Goal: Information Seeking & Learning: Find specific fact

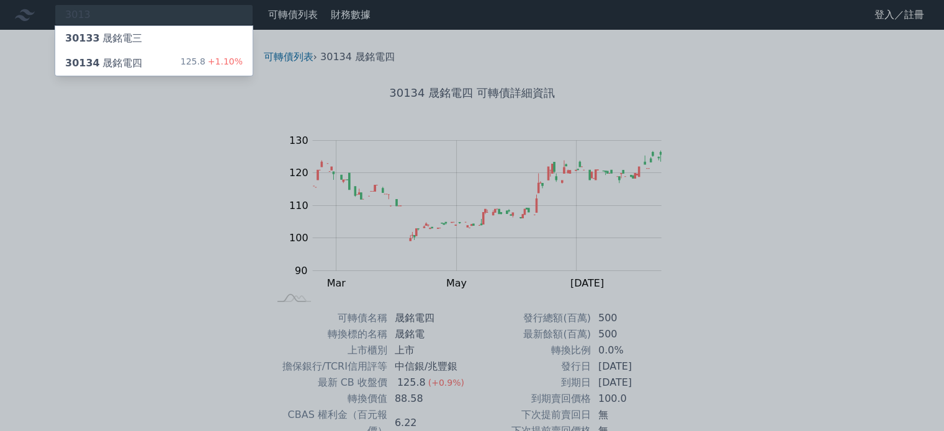
type input "3013"
click at [132, 60] on div "30134 晟銘電四" at bounding box center [103, 63] width 77 height 15
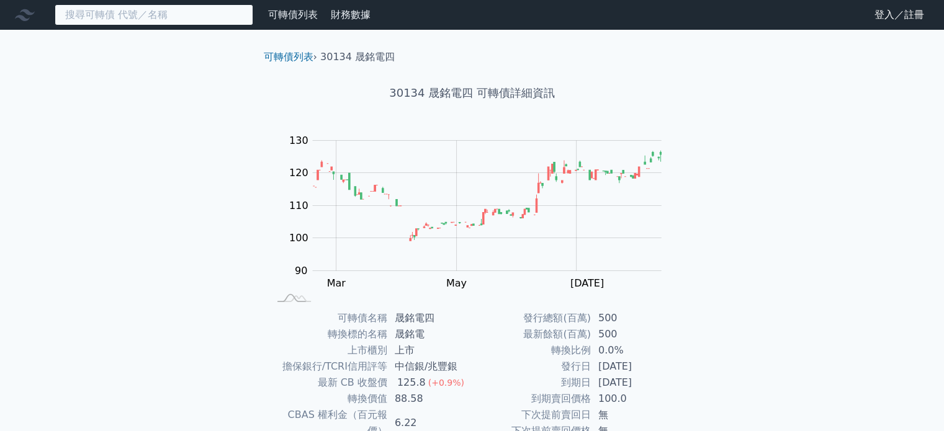
click at [169, 14] on input at bounding box center [154, 14] width 199 height 21
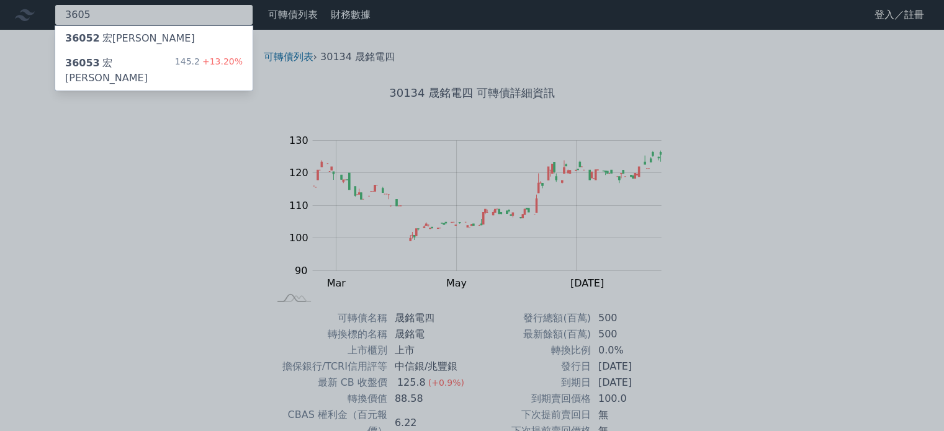
type input "3605"
click at [165, 64] on div "36053 宏致三 145.2 +13.20%" at bounding box center [153, 71] width 197 height 40
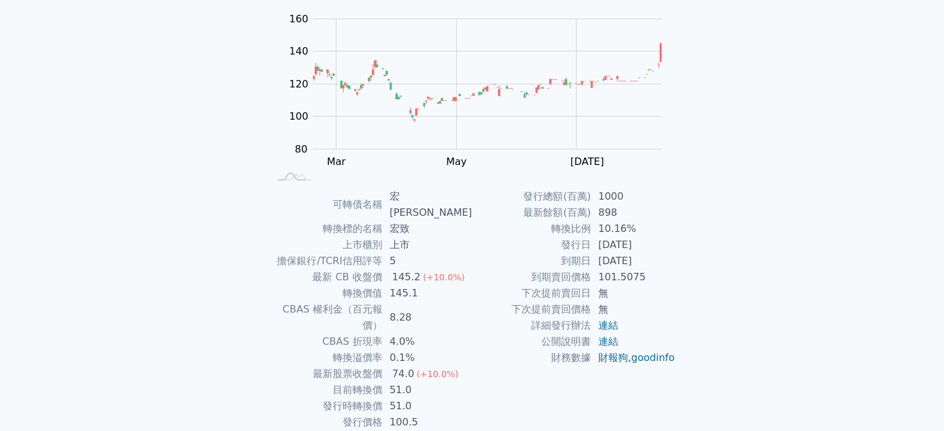
scroll to position [124, 0]
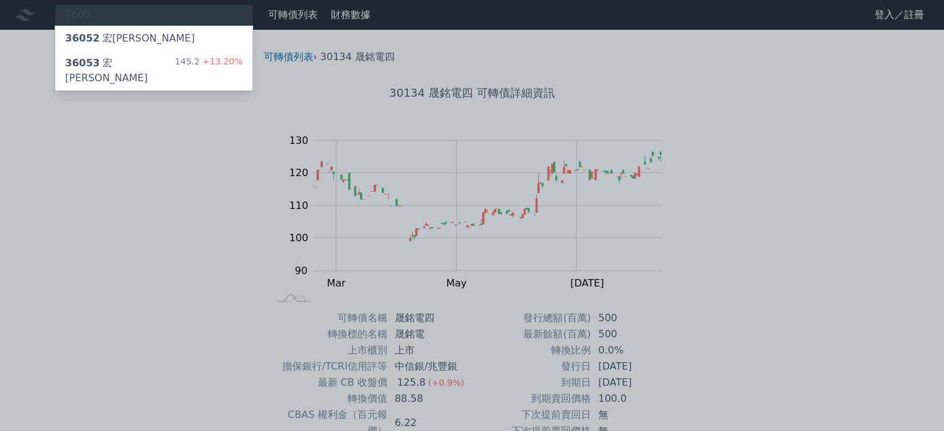
click at [128, 184] on div at bounding box center [472, 215] width 944 height 431
